Goal: Transaction & Acquisition: Purchase product/service

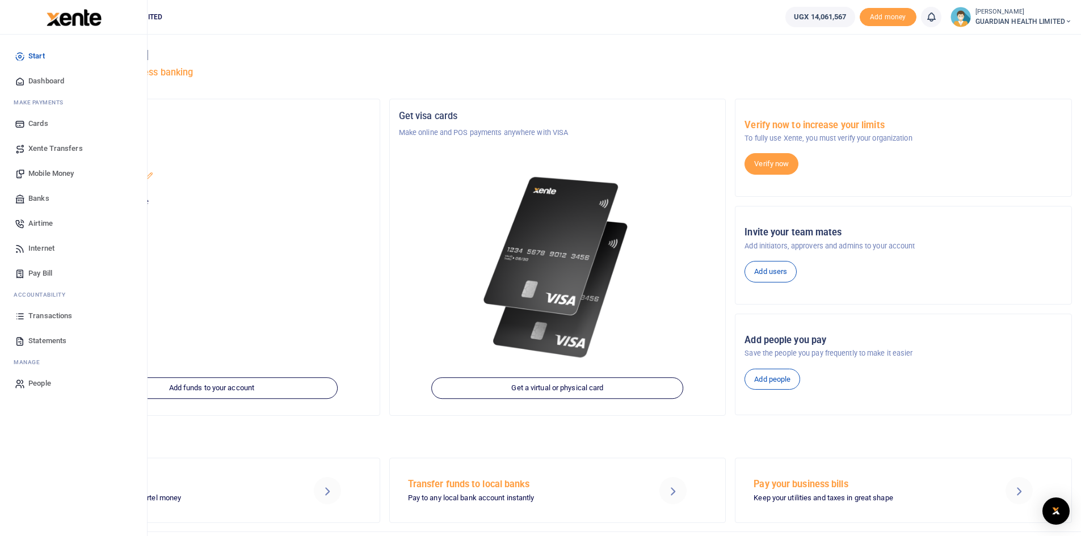
click at [38, 276] on span "Pay Bill" at bounding box center [40, 273] width 24 height 11
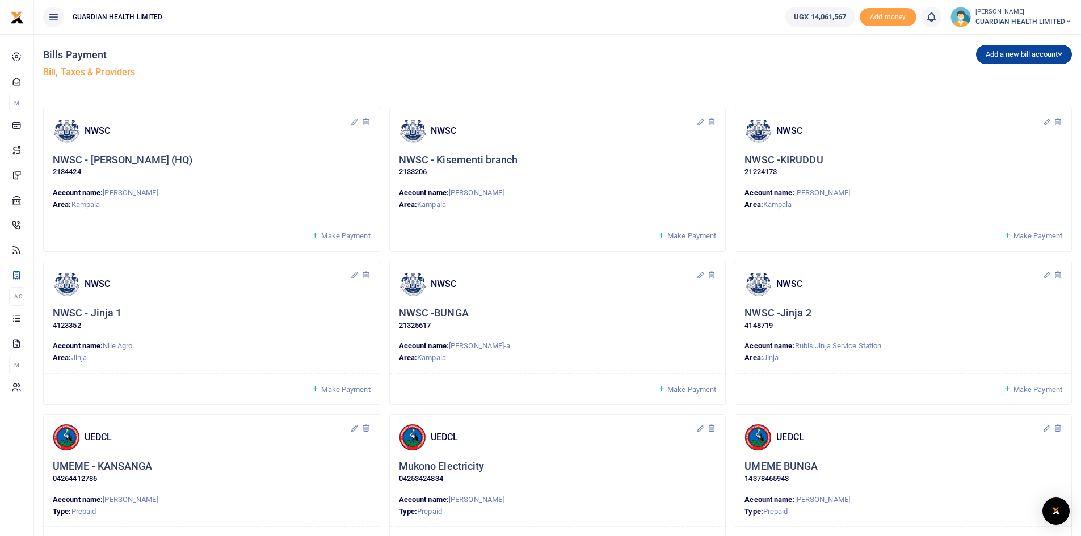
click at [999, 52] on button "Add a new bill account" at bounding box center [1024, 54] width 96 height 19
click at [989, 79] on link "UEDCL" at bounding box center [1022, 78] width 90 height 16
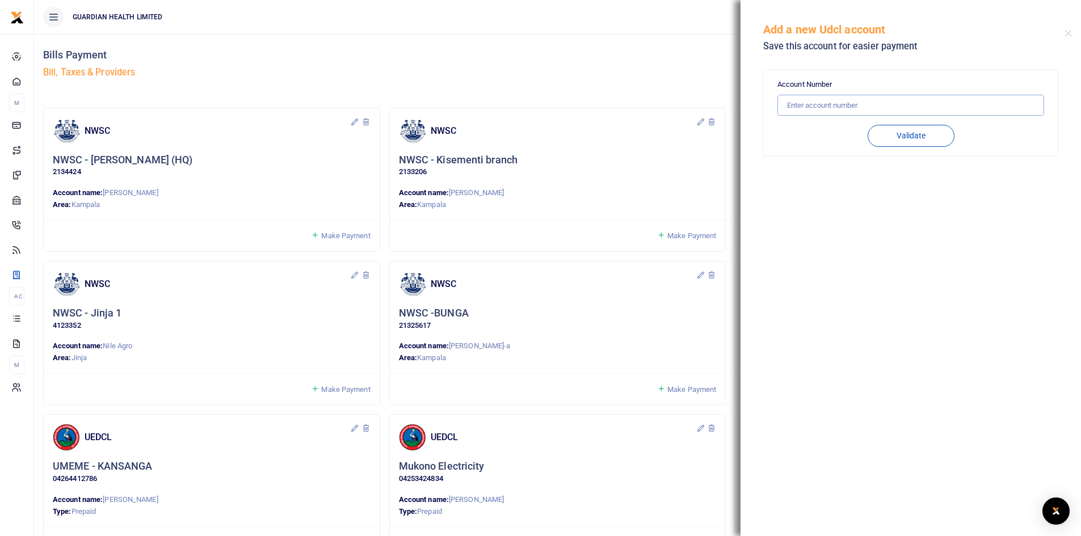
drag, startPoint x: 885, startPoint y: 83, endPoint x: 832, endPoint y: 106, distance: 56.7
click at [832, 106] on input "text" at bounding box center [910, 106] width 267 height 22
paste input "94500683431"
click at [909, 136] on button "Validate" at bounding box center [911, 136] width 87 height 22
click at [847, 107] on input "94500683431" at bounding box center [910, 106] width 267 height 22
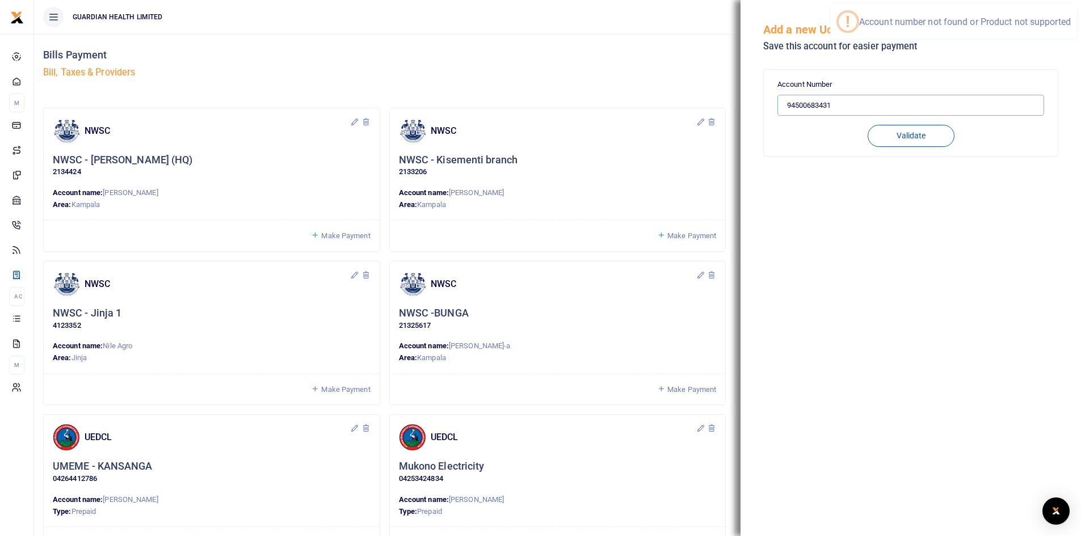
click at [851, 106] on input "94500683431" at bounding box center [910, 106] width 267 height 22
drag, startPoint x: 867, startPoint y: 106, endPoint x: 689, endPoint y: 113, distance: 177.8
click at [861, 106] on input "94500683431" at bounding box center [910, 106] width 267 height 22
type input "9"
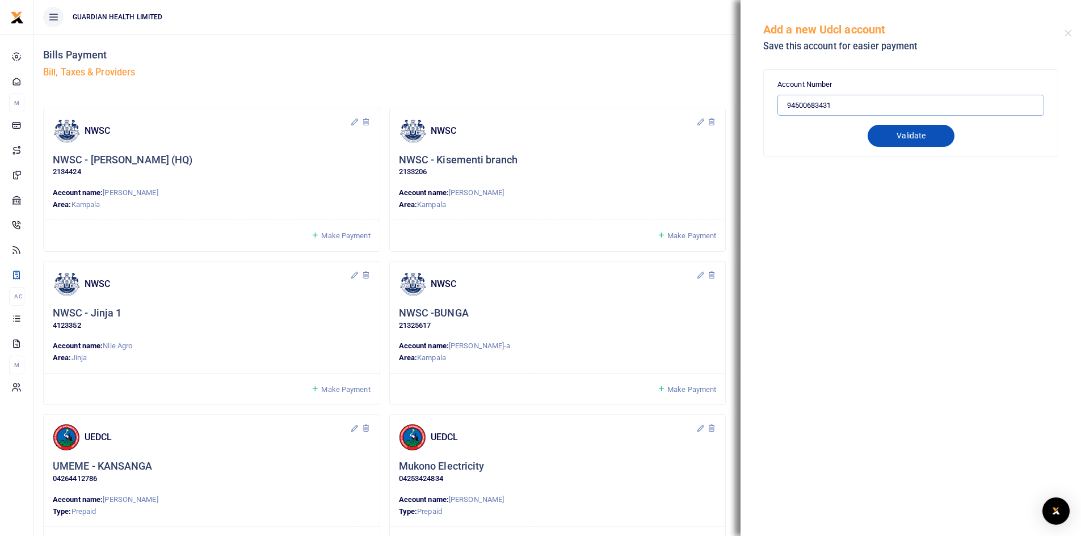
type input "94500683431"
click at [895, 138] on button "Validate" at bounding box center [911, 136] width 87 height 22
type input "94500683431"
type input "[PERSON_NAME]"
type input "PREPAID"
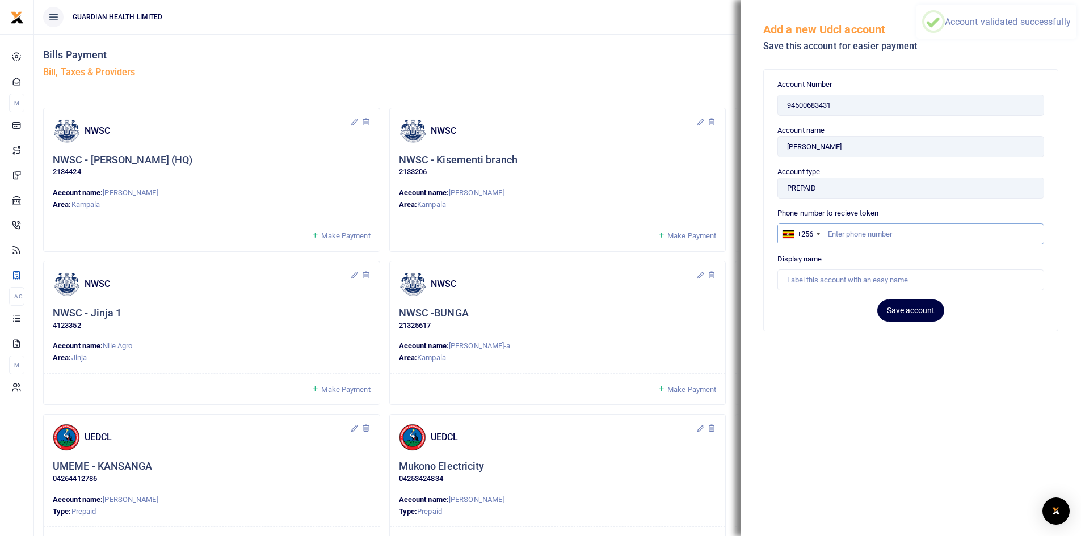
click at [861, 231] on input "text" at bounding box center [910, 235] width 267 height 22
type input "782920074"
click at [829, 279] on input "text" at bounding box center [910, 281] width 267 height 22
type input "NANSANA ELECTRICITY"
click at [893, 306] on button "Save account" at bounding box center [910, 311] width 67 height 22
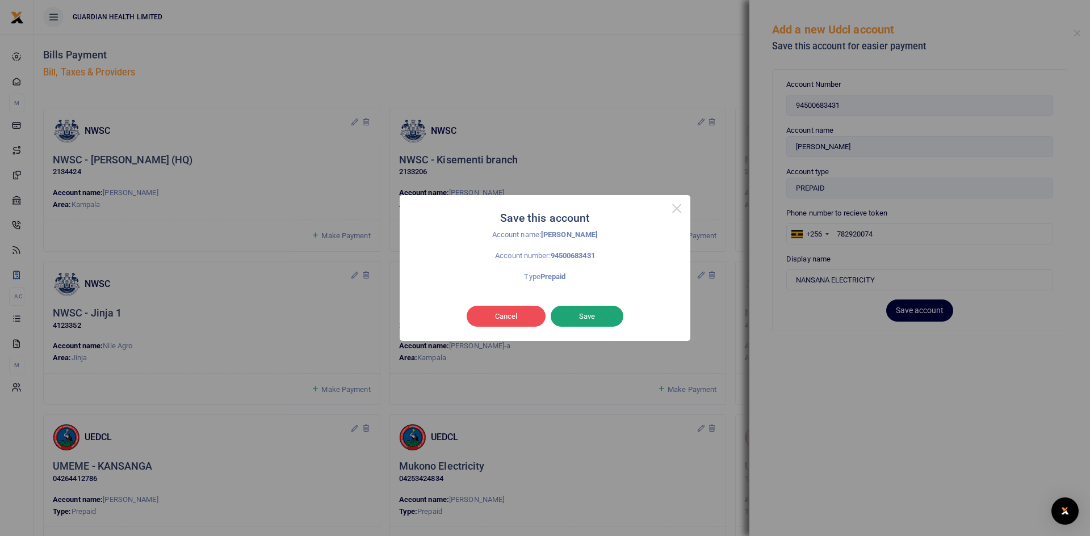
click at [579, 320] on button "Save" at bounding box center [586, 317] width 73 height 22
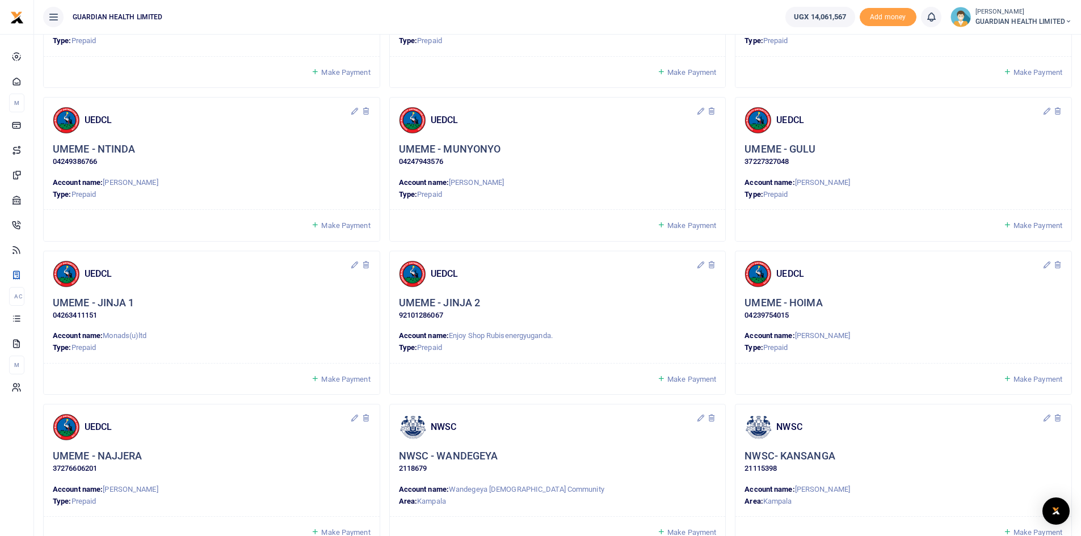
scroll to position [840, 0]
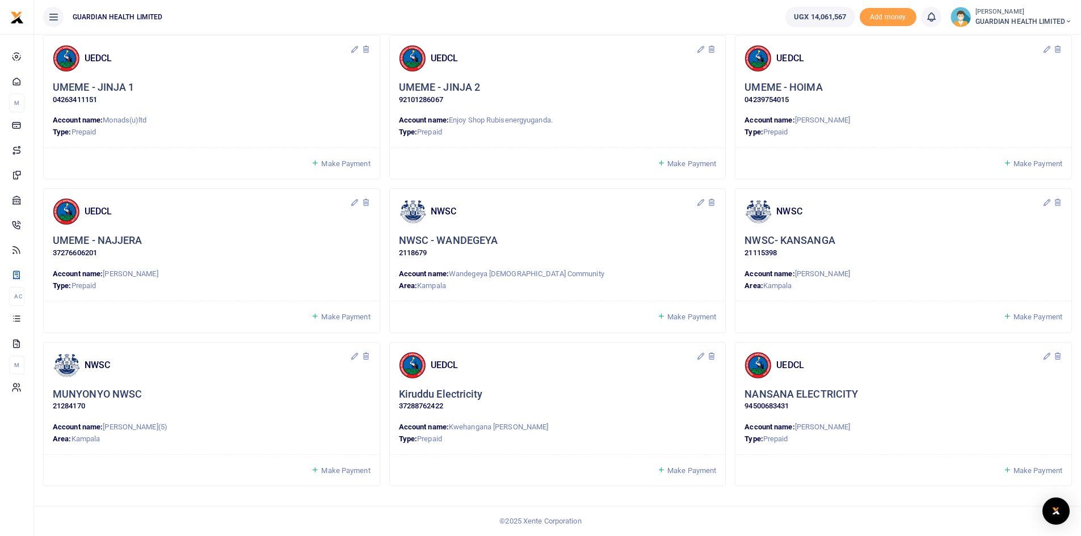
click at [1031, 470] on span "Make Payment" at bounding box center [1037, 470] width 49 height 9
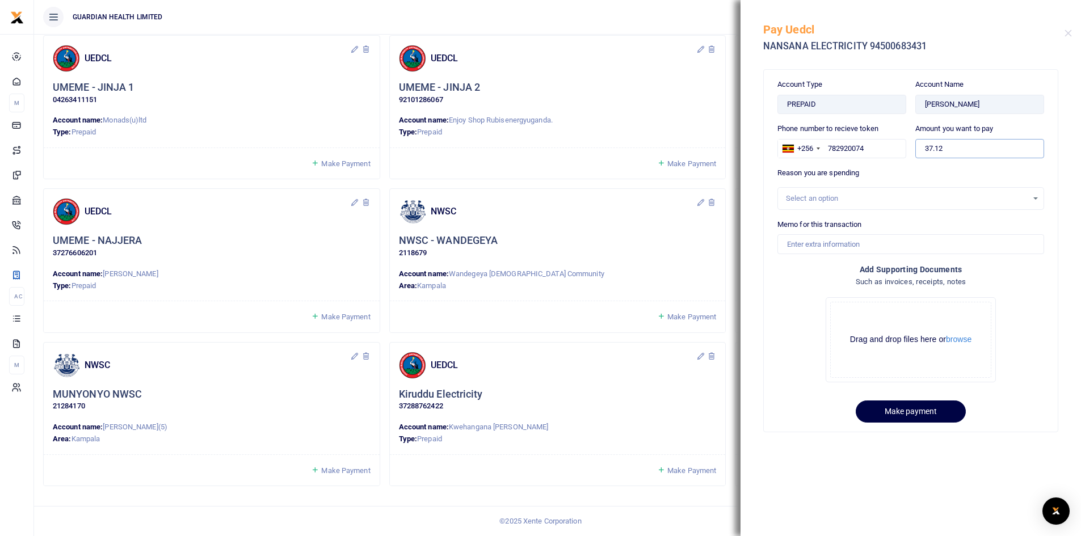
drag, startPoint x: 962, startPoint y: 146, endPoint x: 898, endPoint y: 140, distance: 64.4
click at [898, 140] on div "Phone number to recieve token +256 [GEOGRAPHIC_DATA] [PHONE_NUMBER] Amount you …" at bounding box center [911, 145] width 276 height 44
type input "400,000"
click at [845, 203] on div "Select an option" at bounding box center [907, 198] width 242 height 11
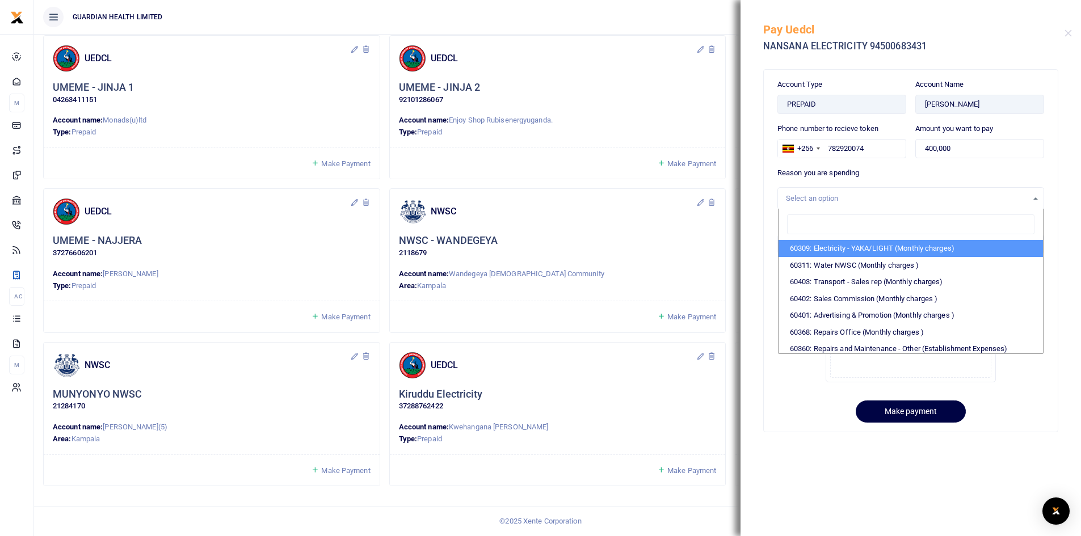
click at [844, 247] on li "60309: Electricity - YAKA/LIGHT (Monthly charges)" at bounding box center [911, 248] width 264 height 17
select select "5374"
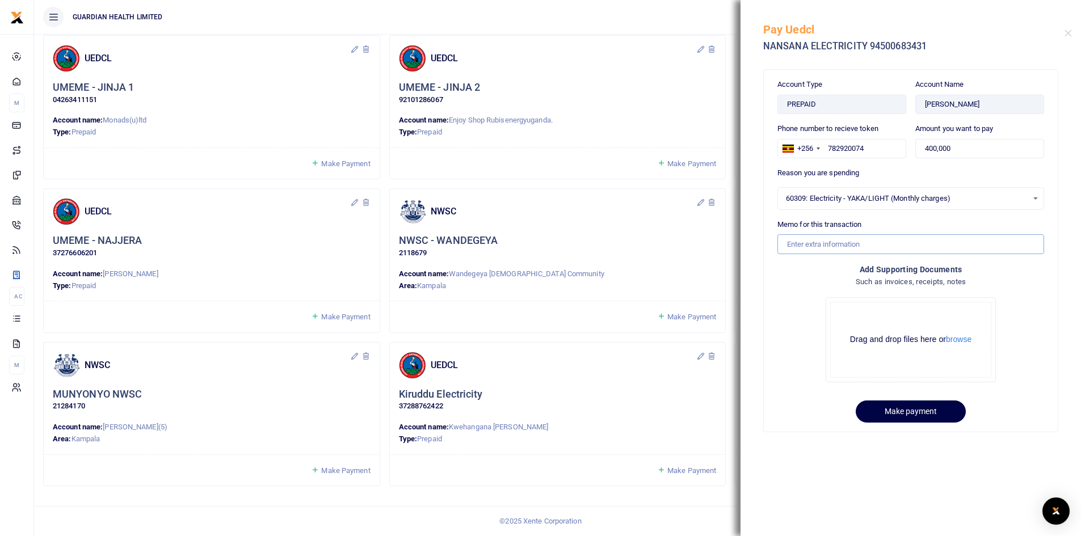
click at [830, 246] on input "Memo for this transaction" at bounding box center [910, 243] width 267 height 19
type input "Nansana Electricity"
click at [919, 408] on button "Make payment" at bounding box center [911, 412] width 110 height 22
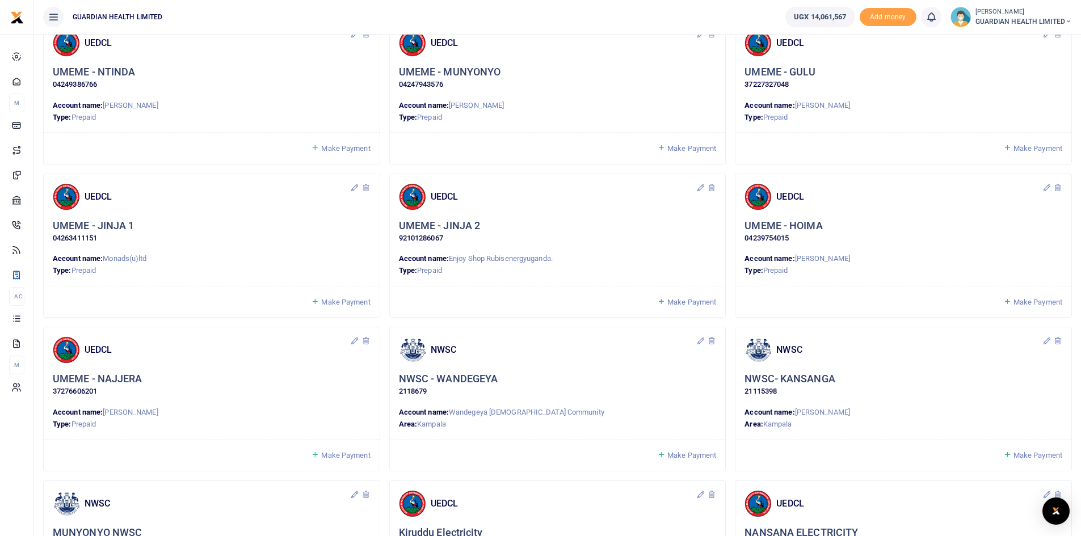
scroll to position [840, 0]
